Goal: Information Seeking & Learning: Learn about a topic

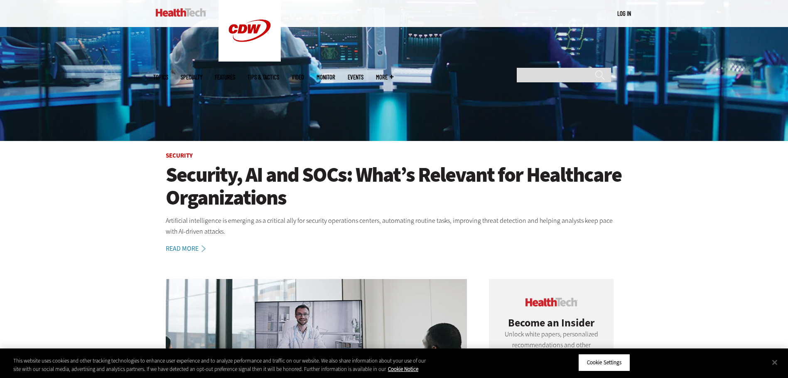
click at [341, 177] on h1 "Security, AI and SOCs: What’s Relevant for Healthcare Organizations" at bounding box center [394, 186] width 457 height 46
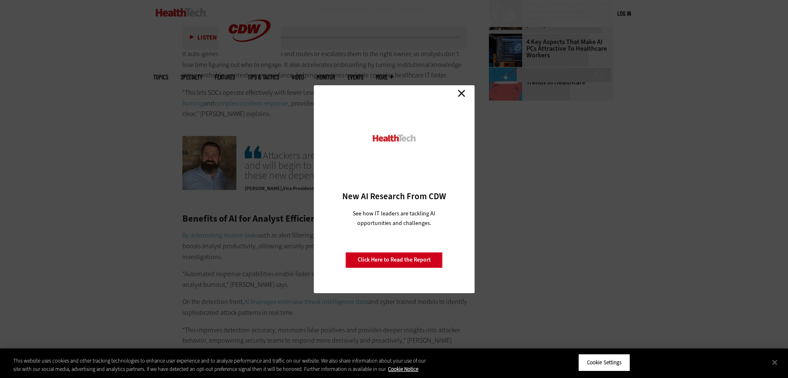
scroll to position [1288, 0]
click at [463, 92] on link "Close" at bounding box center [462, 93] width 12 height 12
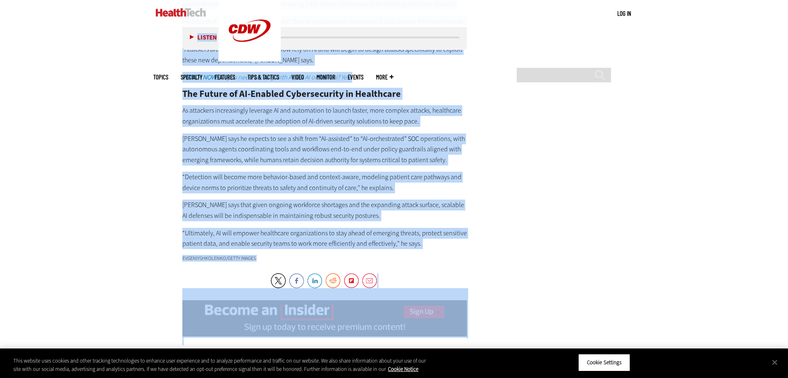
scroll to position [1768, 0]
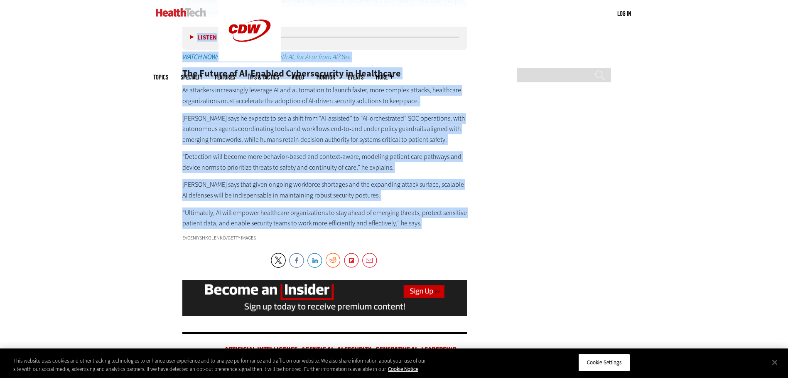
drag, startPoint x: 186, startPoint y: 150, endPoint x: 429, endPoint y: 195, distance: 247.6
copy article "Security, AI and SOCs: What’s Relevant for Healthcare Organizations Artificial …"
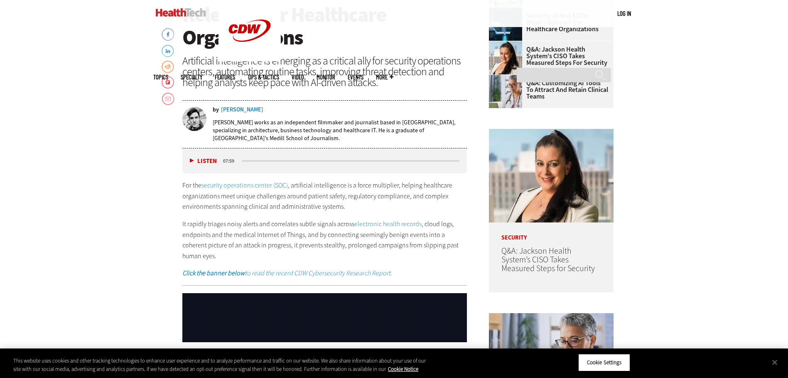
scroll to position [396, 0]
